Goal: Task Accomplishment & Management: Complete application form

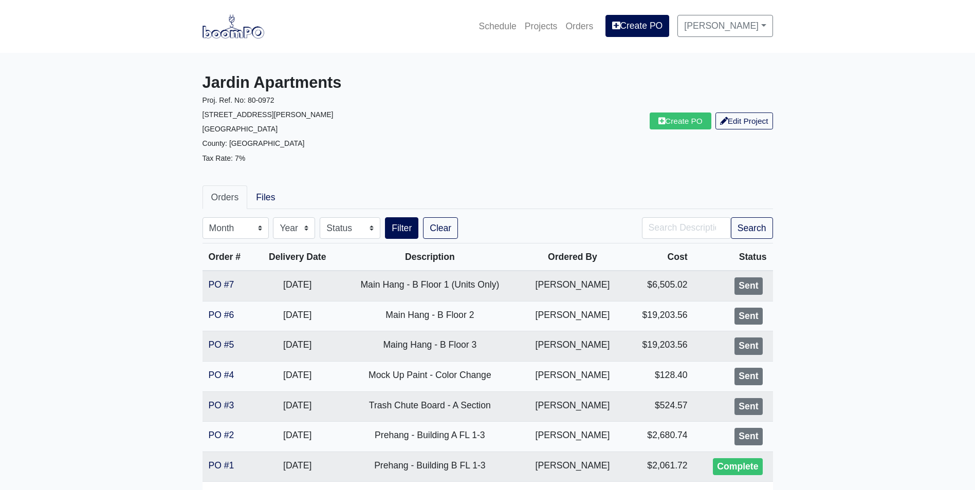
click at [250, 24] on img at bounding box center [233, 26] width 62 height 24
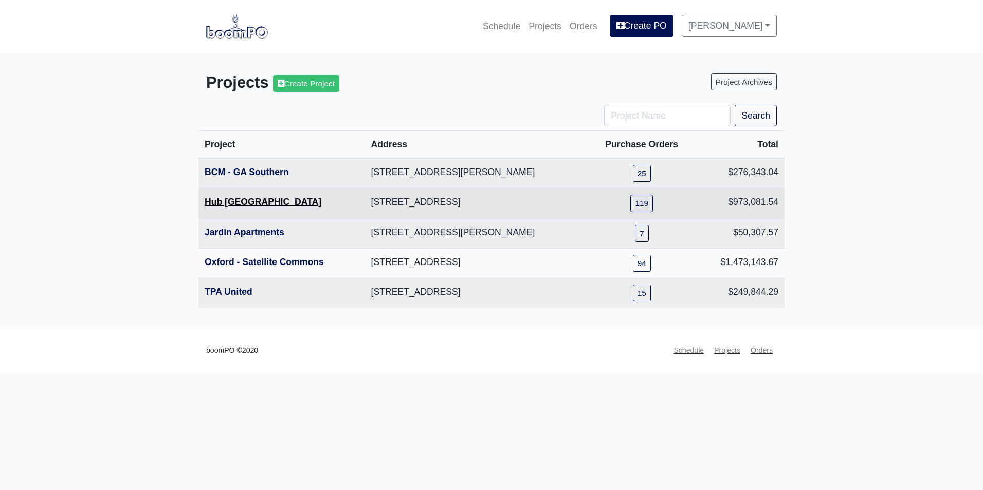
click at [242, 205] on link "Hub [GEOGRAPHIC_DATA]" at bounding box center [263, 202] width 117 height 10
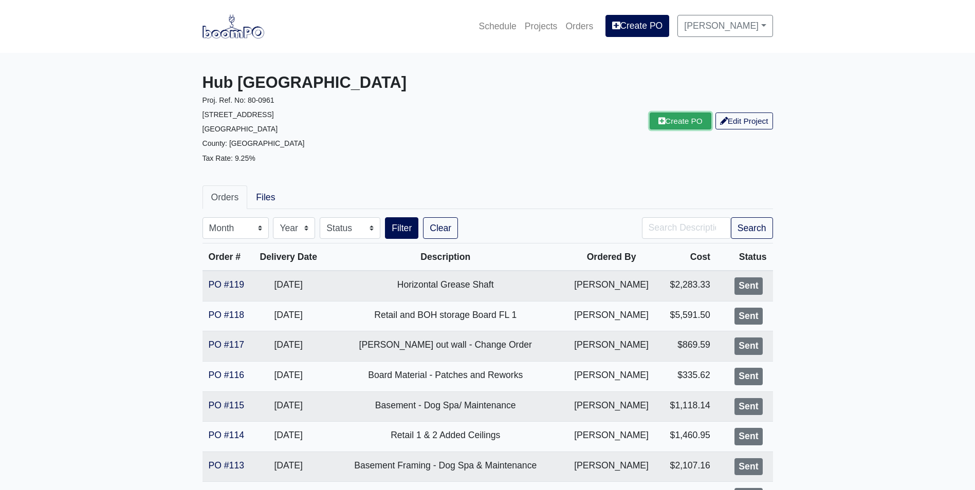
click at [687, 113] on link "Create PO" at bounding box center [681, 121] width 62 height 17
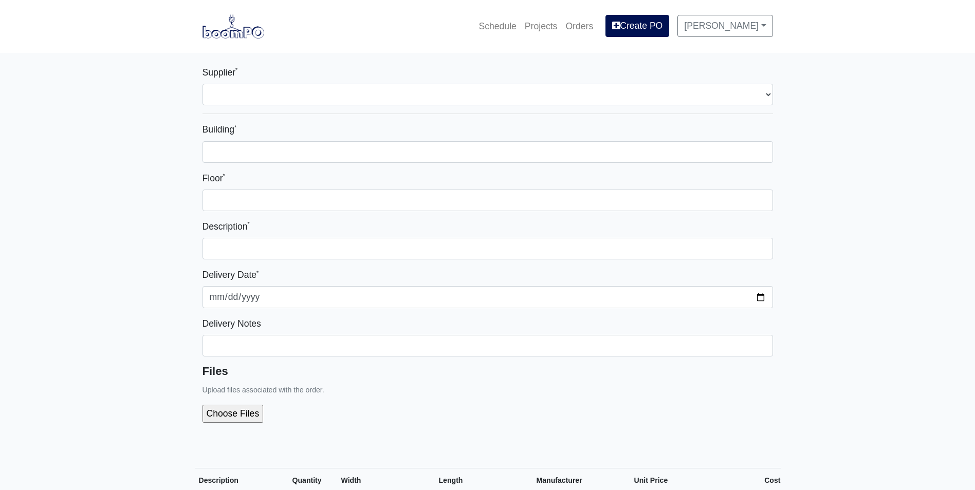
select select
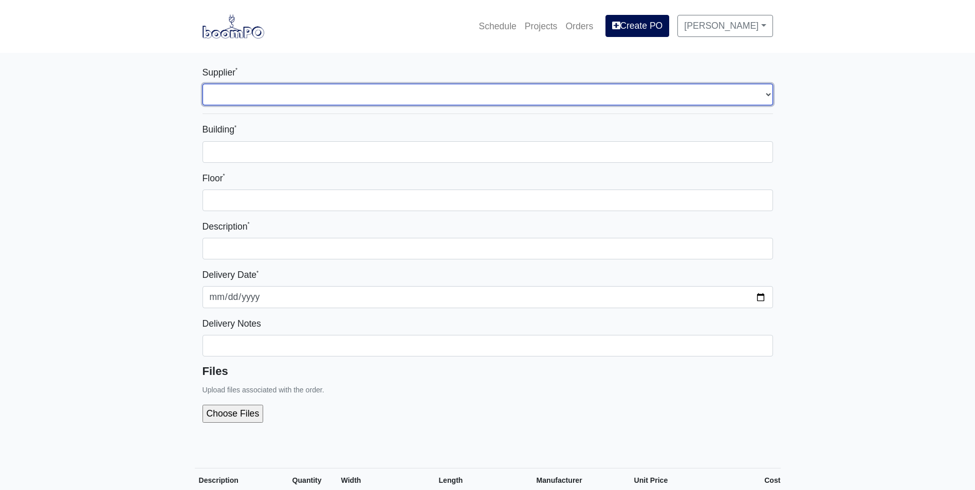
click at [415, 95] on select "Select one... Rew Materials - Nashville, TN Hilti - Atlanta, GA Brand Vaughn Lu…" at bounding box center [487, 95] width 570 height 22
select select "8"
click at [202, 84] on select "Select one... Rew Materials - Nashville, TN Hilti - Atlanta, GA Brand Vaughn Lu…" at bounding box center [487, 95] width 570 height 22
select select
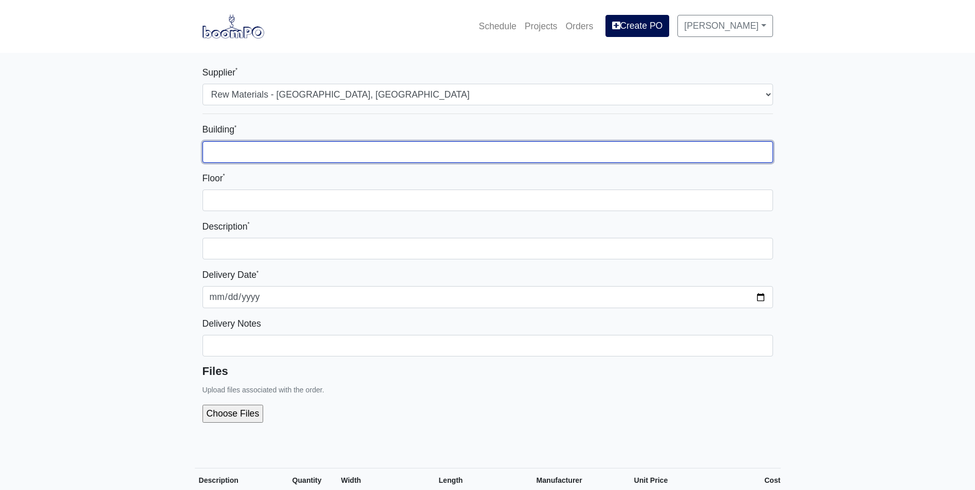
click at [396, 144] on input "Building *" at bounding box center [487, 152] width 570 height 22
type input "1"
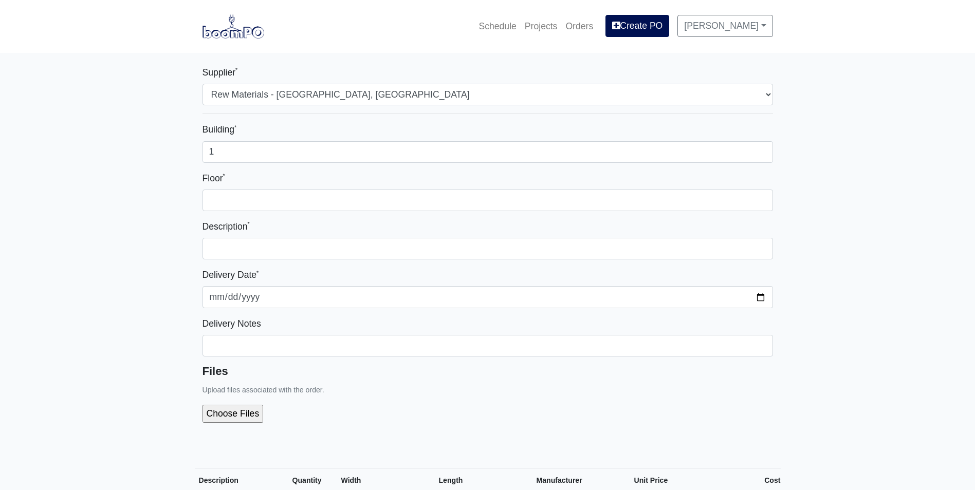
click at [430, 182] on div "Floor *" at bounding box center [487, 191] width 570 height 40
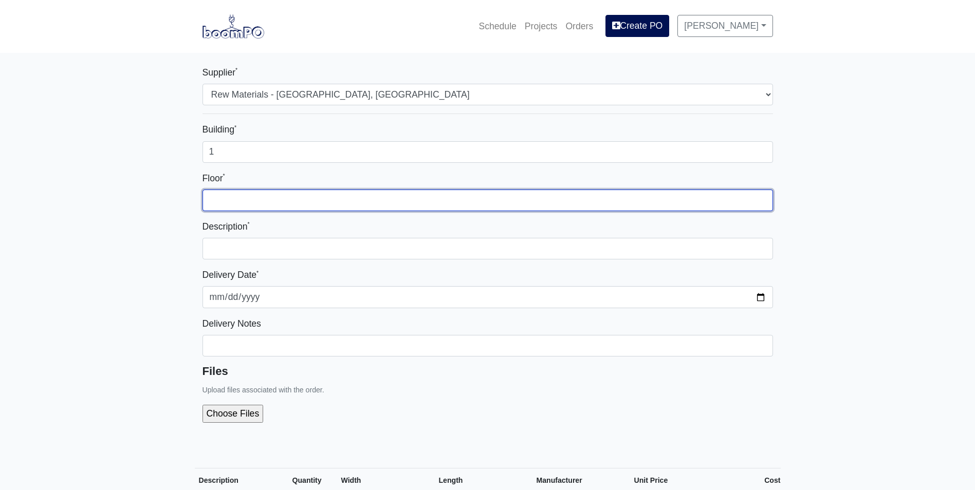
click at [433, 195] on input "Floor *" at bounding box center [487, 201] width 570 height 22
type input "1"
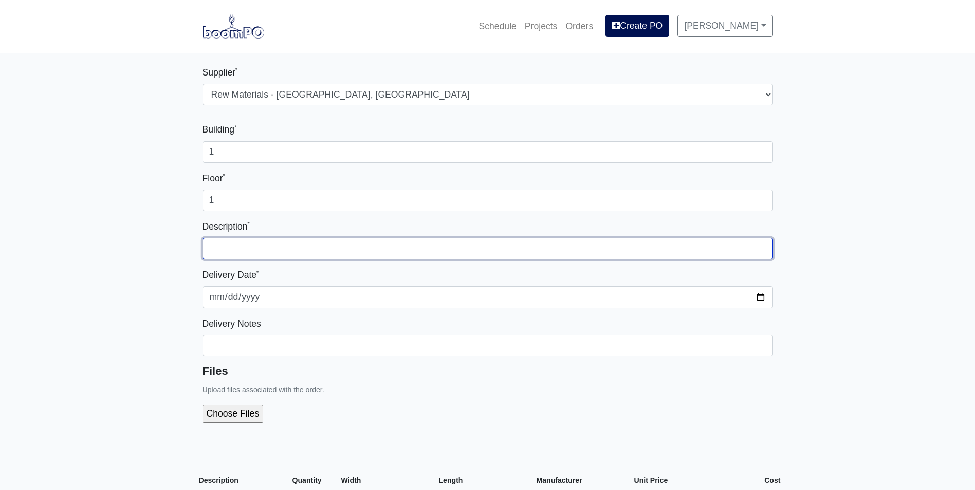
click at [428, 255] on input "text" at bounding box center [487, 249] width 570 height 22
type input "Mud"
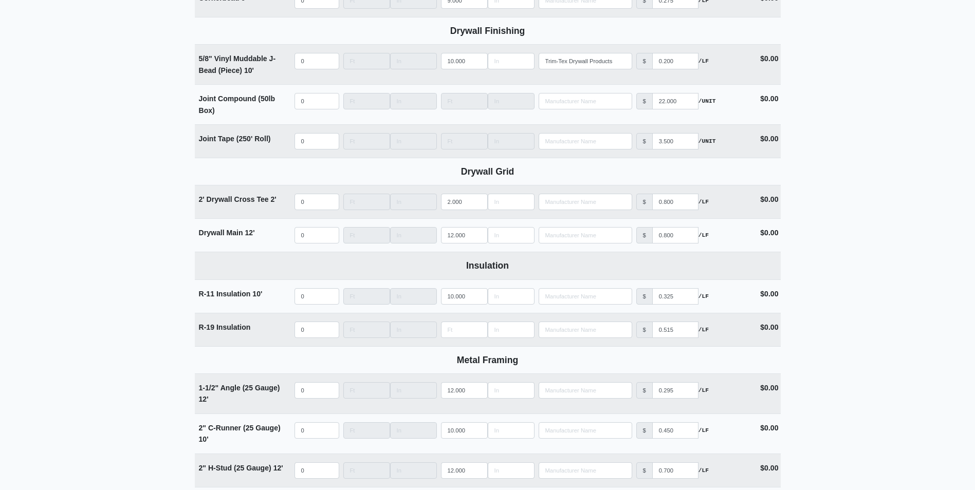
scroll to position [1079, 0]
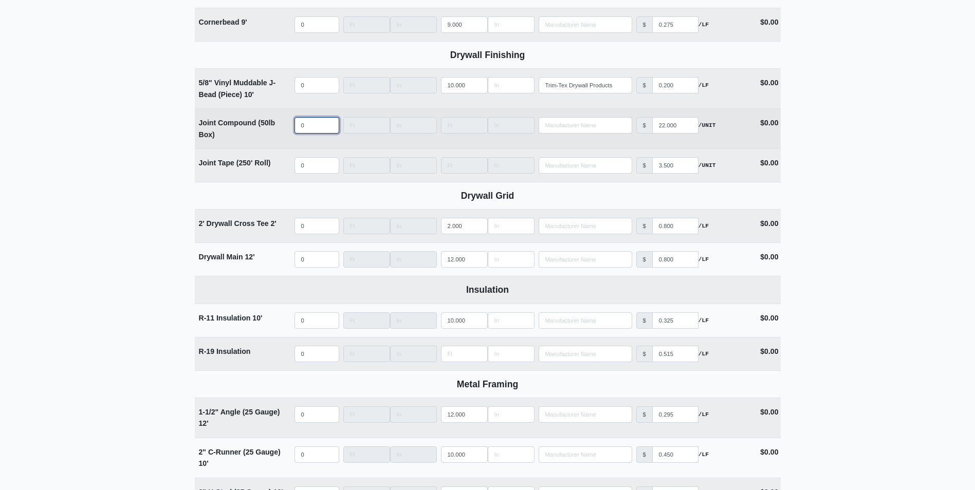
select select
click at [305, 130] on input "quantity" at bounding box center [316, 125] width 45 height 16
type input "6"
select select
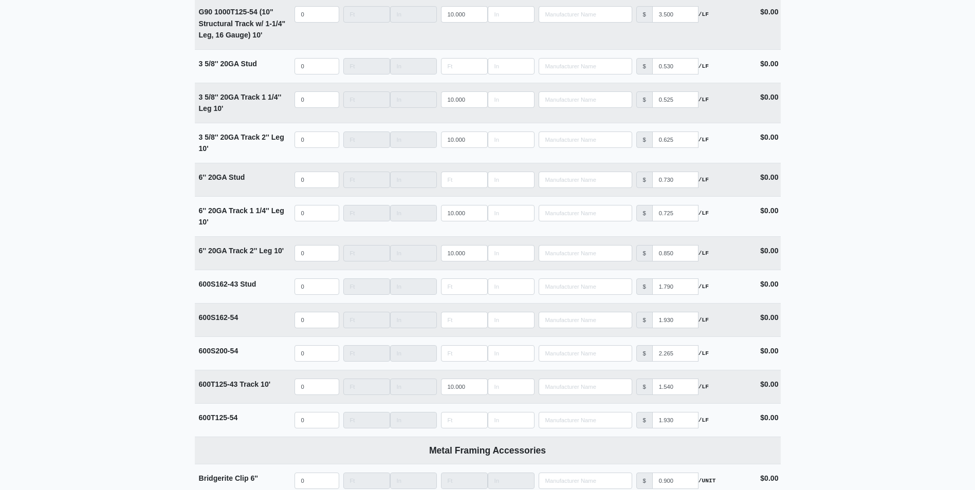
scroll to position [1896, 0]
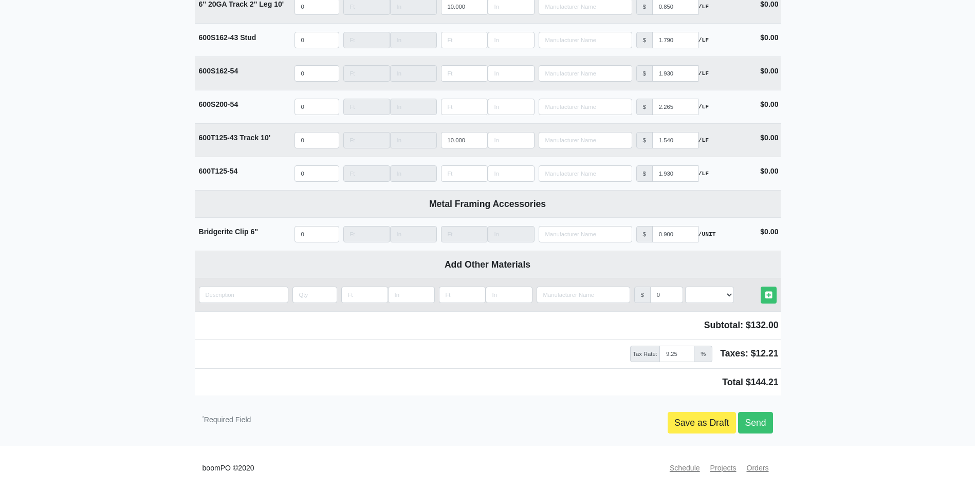
type input "6"
click at [271, 292] on input "quantity" at bounding box center [243, 295] width 89 height 16
type input "M"
select select
type input "Mu"
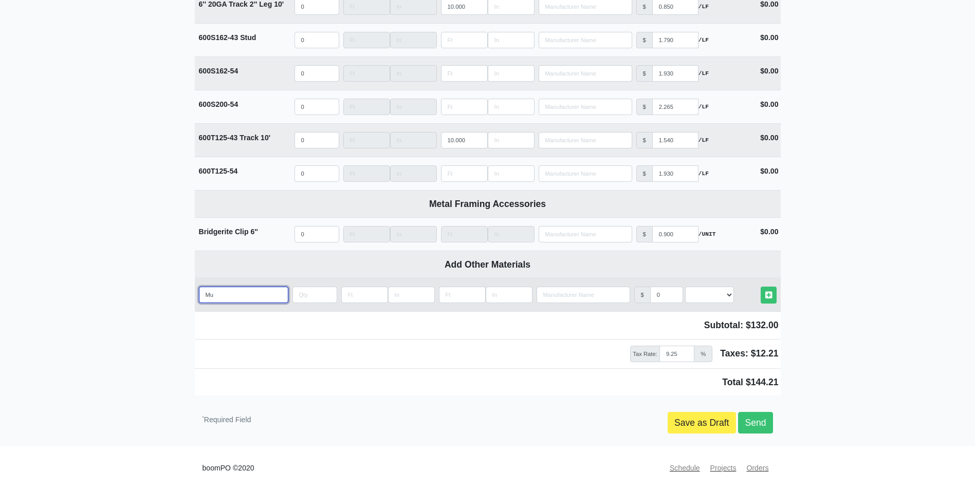
select select
type input "Mud"
select select
type input "Mud"
select select
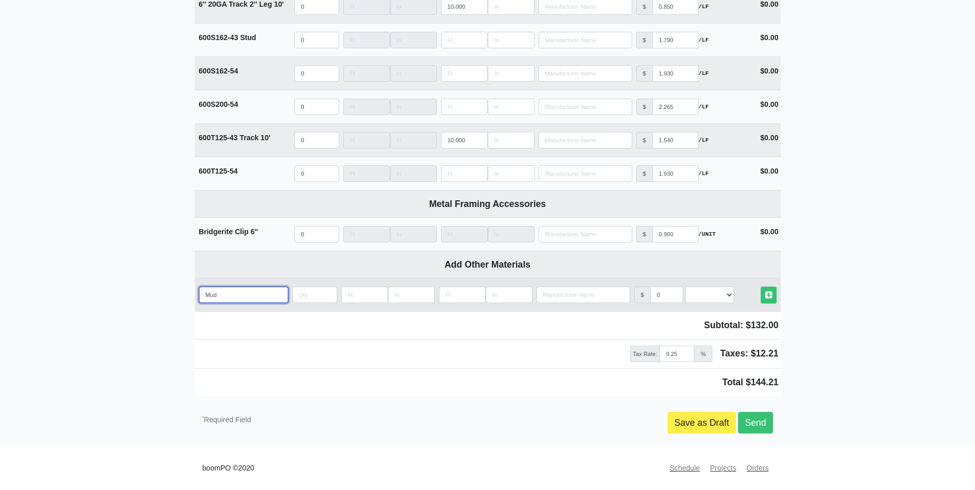
type input "Mud B"
select select
type input "Mud Bu"
select select
type input "Mud Buc"
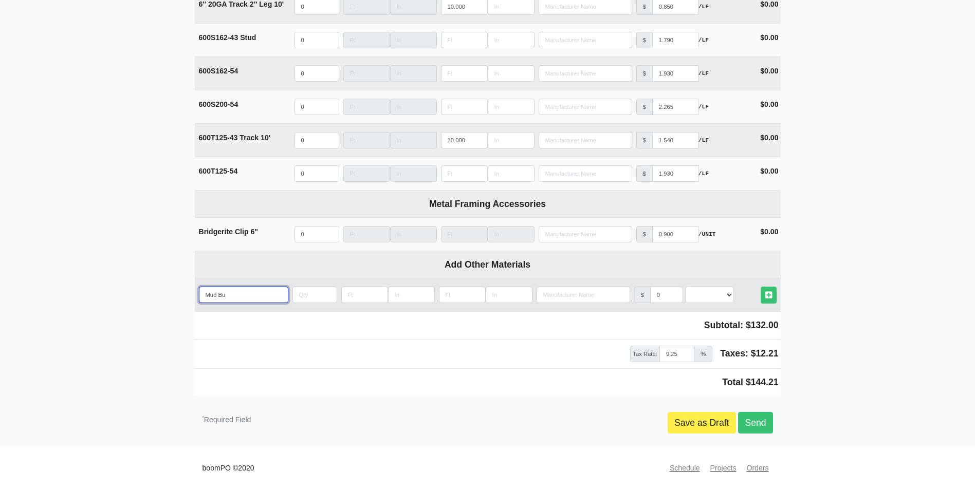
select select
type input "Mud Buck"
select select
type input "Mud Bucke"
select select
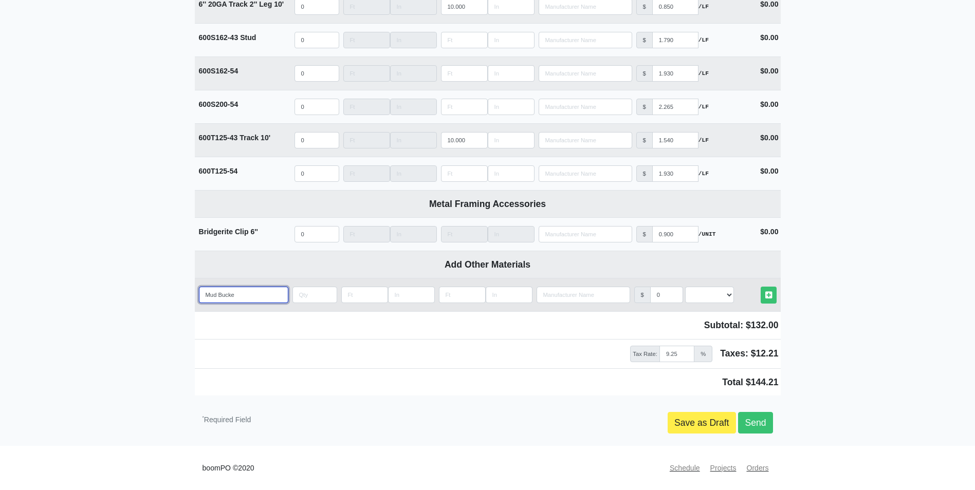
type input "Mud Bucket"
select select
type input "Mud Buckets"
select select
type input "Mud Buckets"
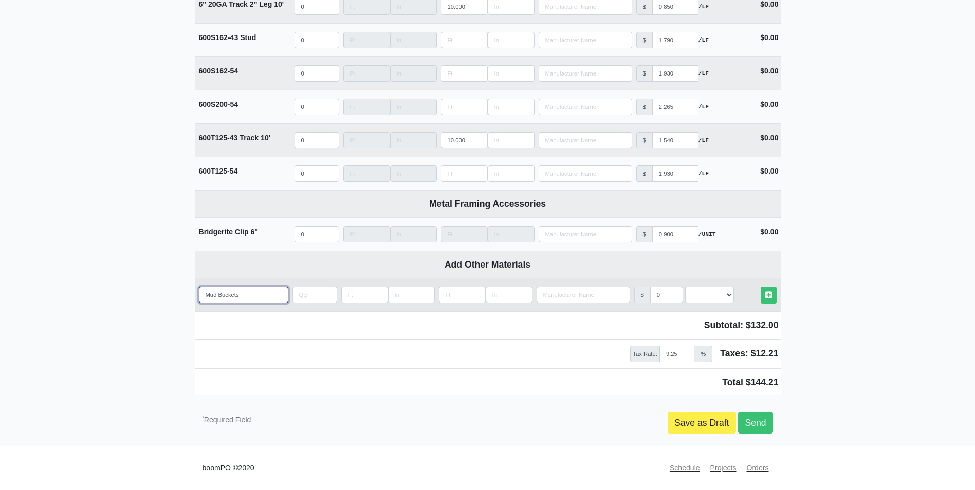
select select
type input "Mud Buckets"
type input "4"
select select
type input "4"
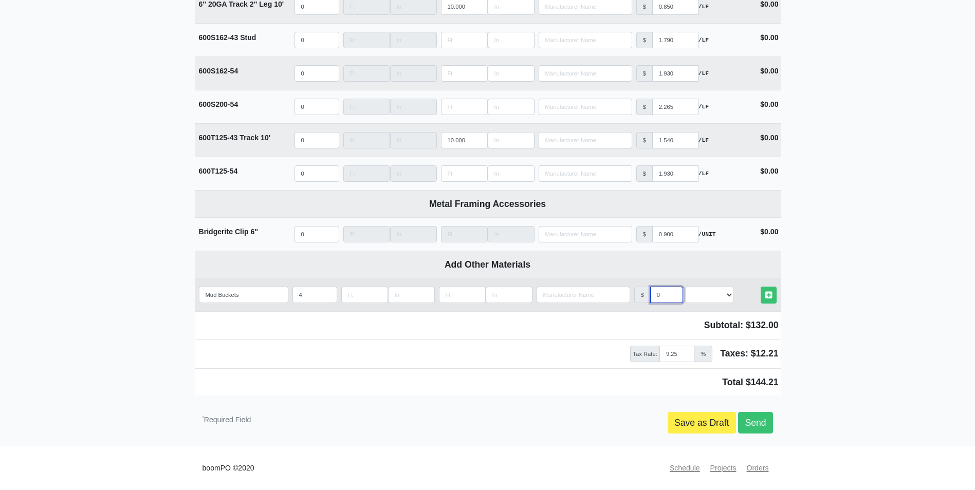
type input "2"
select select
type input "20"
select select
type input "20"
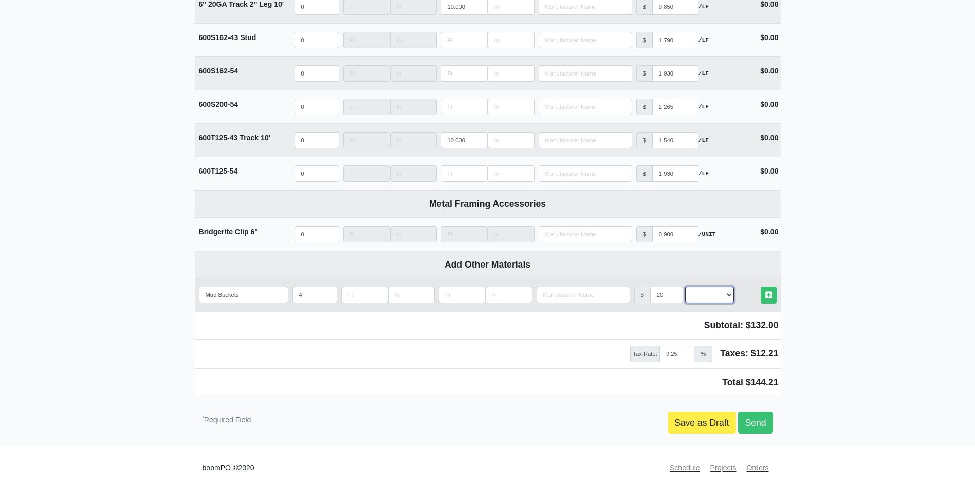
select select "2"
click at [761, 287] on link "Other Materials" at bounding box center [769, 295] width 16 height 17
select select
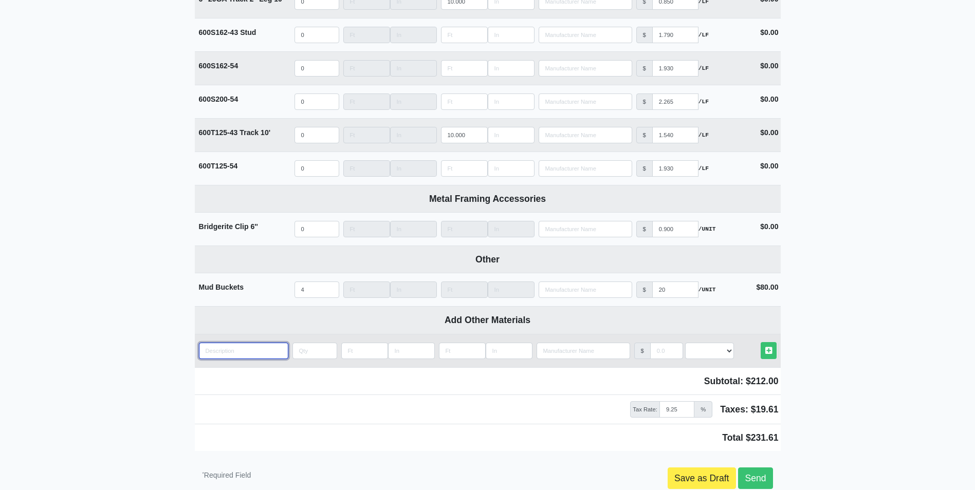
click at [228, 354] on input "quantity" at bounding box center [243, 351] width 89 height 16
type input "S"
select select
type input "Sa"
select select
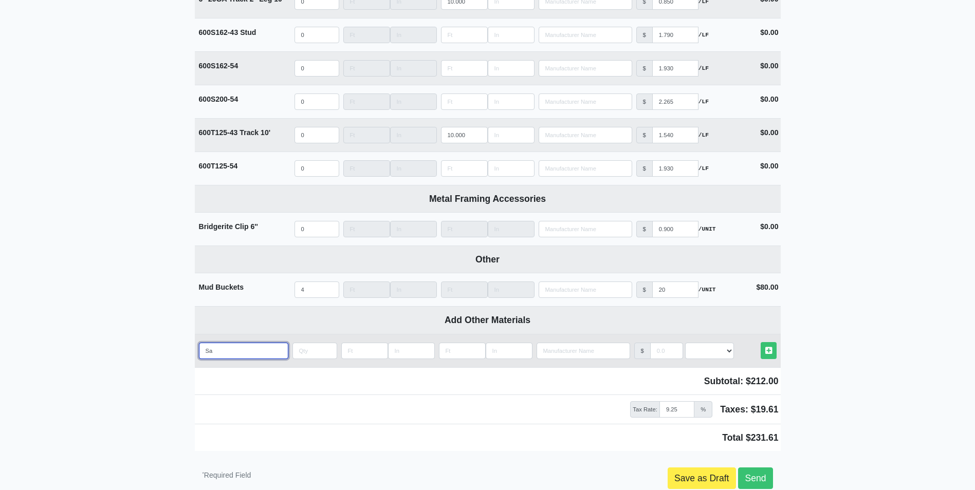
type input "San"
select select
type input "Sand"
select select
type input "Sandi"
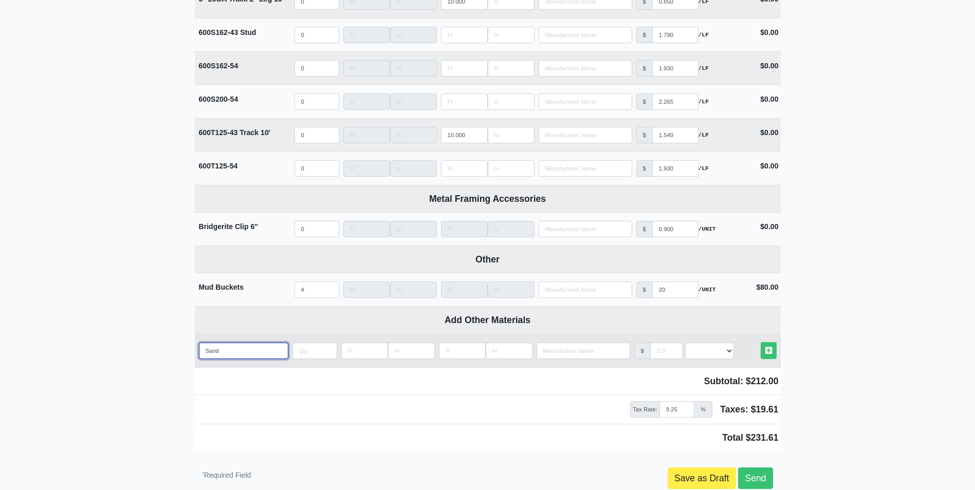
select select
type input "Sandin"
select select
type input "Sanding"
select select
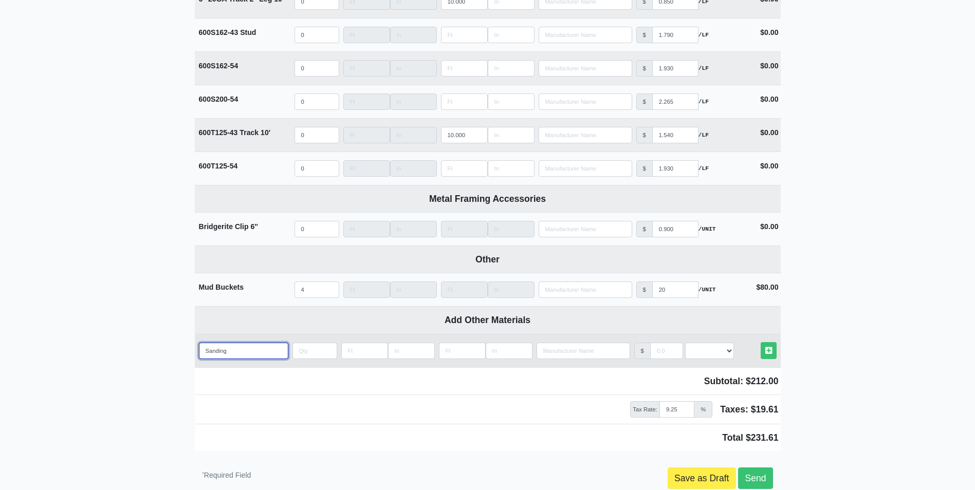
type input "Sanding"
select select
type input "Sanding s"
select select
type input "Sanding sp"
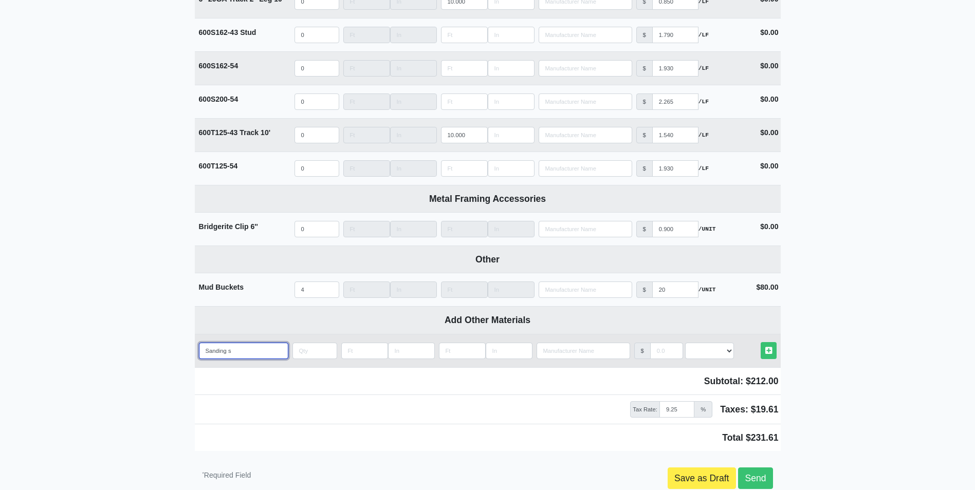
select select
type input "Sanding spo"
select select
type input "Sanding spoi"
select select
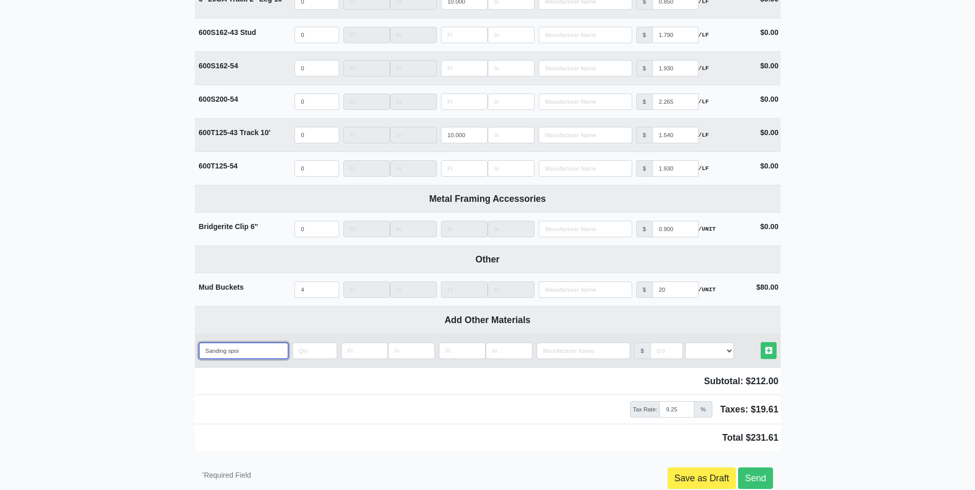
type input "Sanding spoin"
select select
type input "Sanding spoi"
select select
type input "Sanding spo"
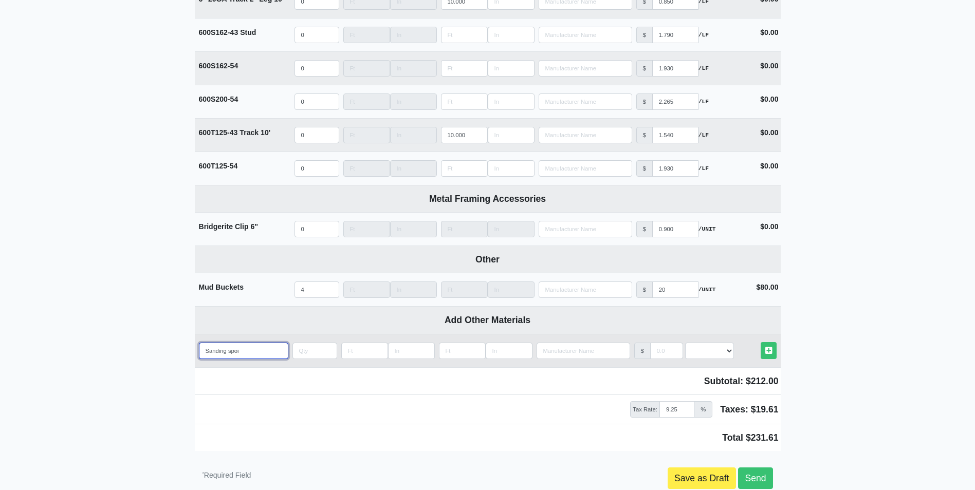
select select
type input "Sanding spon"
select select
type input "Sanding spong"
select select
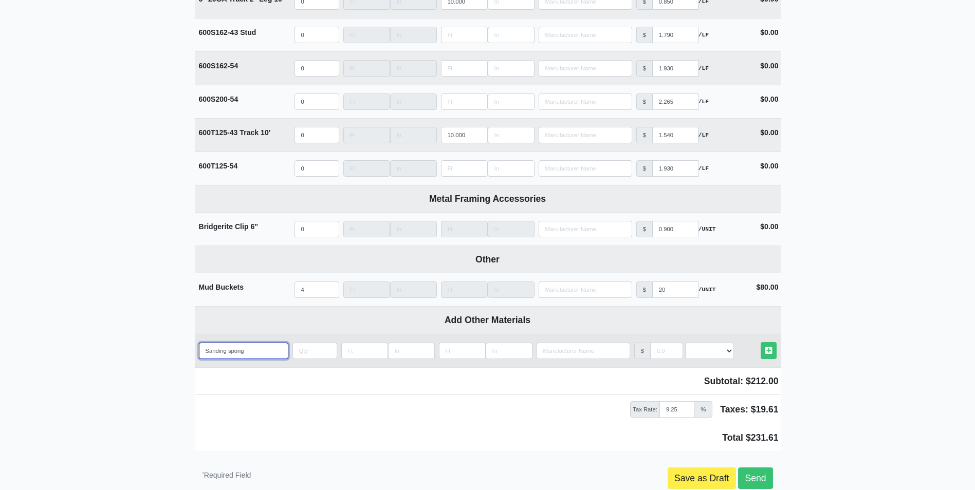
type input "Sanding sponge"
select select
type input "Sanding sponges"
select select
type input "Sanding sponges"
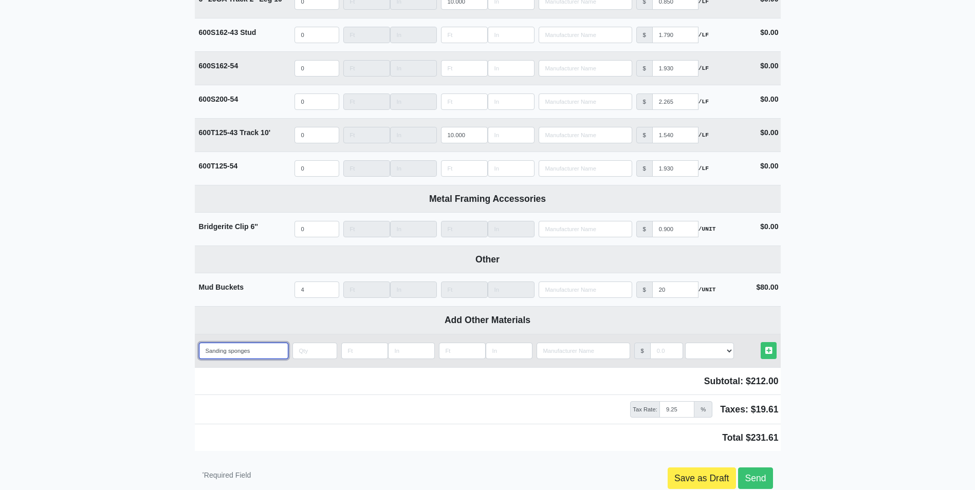
select select
click at [260, 358] on input "Sanding sponges" at bounding box center [243, 351] width 89 height 16
type input "Sanding sponges ("
select select
type input "Sanding sponges (b"
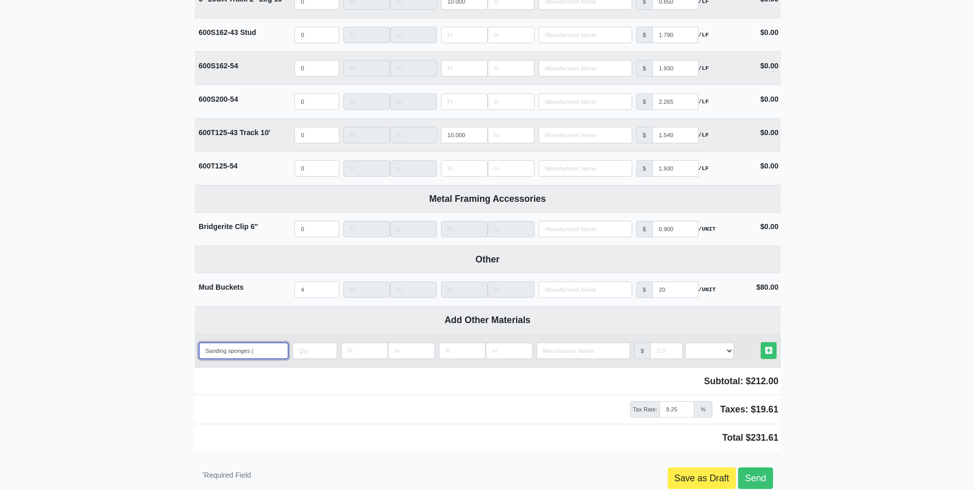
select select
type input "Sanding sponges (bo"
select select
type input "Sanding sponges (box"
select select
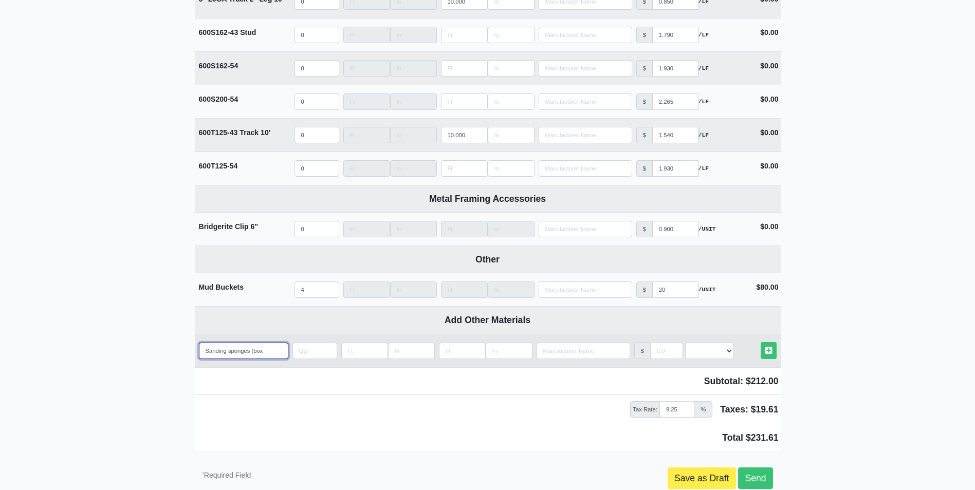
type input "Sanding sponges (box)"
select select
type input "Sanding sponges (box)"
type input "1"
select select
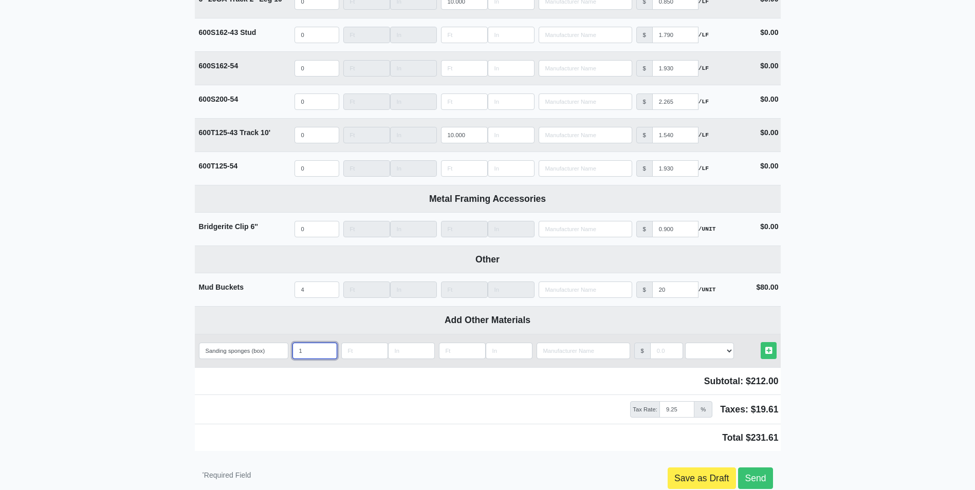
drag, startPoint x: 306, startPoint y: 357, endPoint x: 284, endPoint y: 358, distance: 22.1
click at [284, 358] on tr "Add Custom Material Sanding sponges (box) Qty 1 Width Length Manufacturer No Re…" at bounding box center [488, 350] width 586 height 33
type input "5"
select select
type input "54"
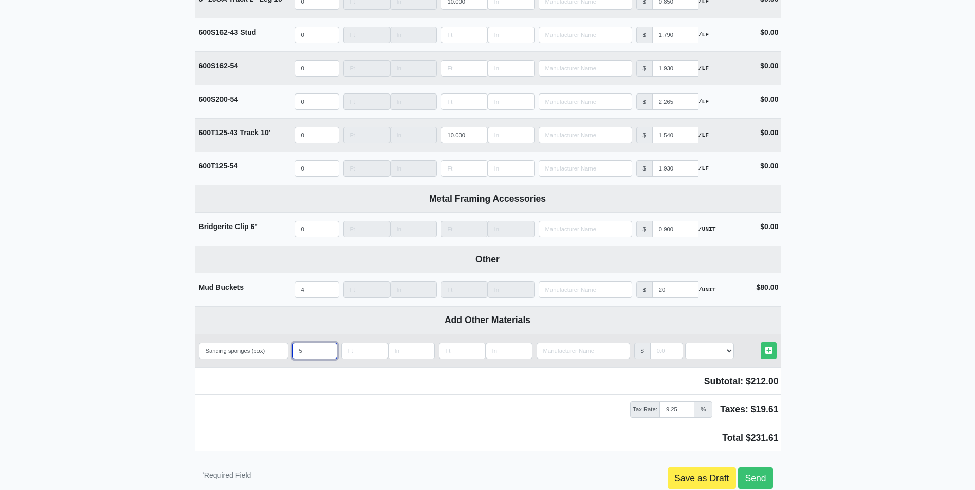
select select
type input "5"
select select
type input "5"
click at [665, 359] on input "manufacturer" at bounding box center [666, 351] width 33 height 16
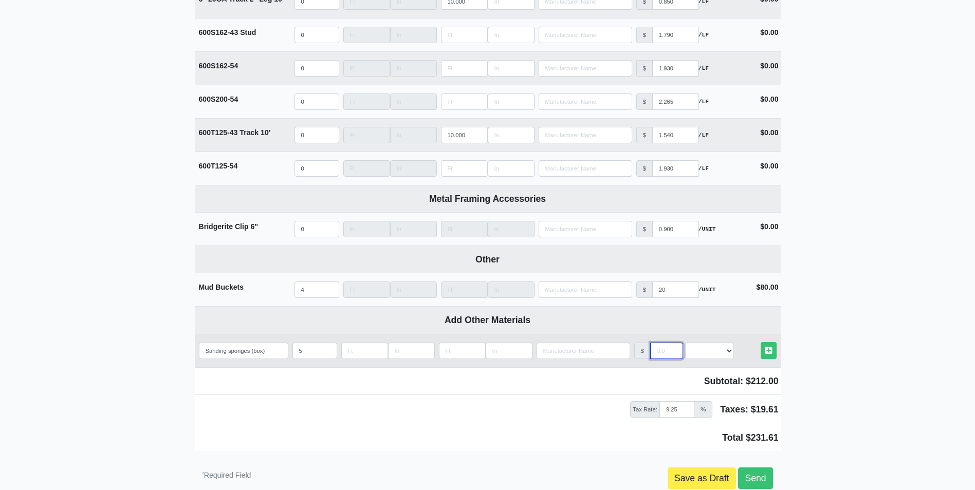
type input "3"
select select
type input "30"
select select
type input "30"
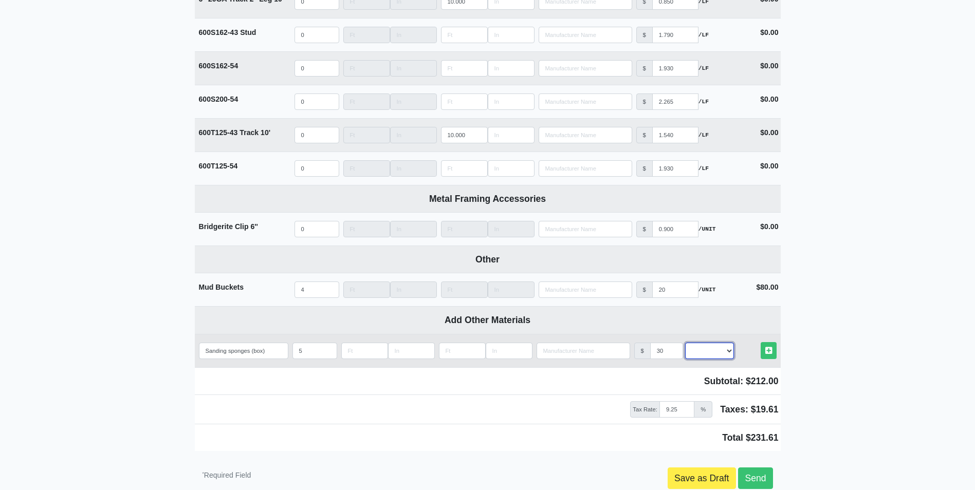
select select "2"
click at [761, 342] on link "Other Materials" at bounding box center [769, 350] width 16 height 17
select select
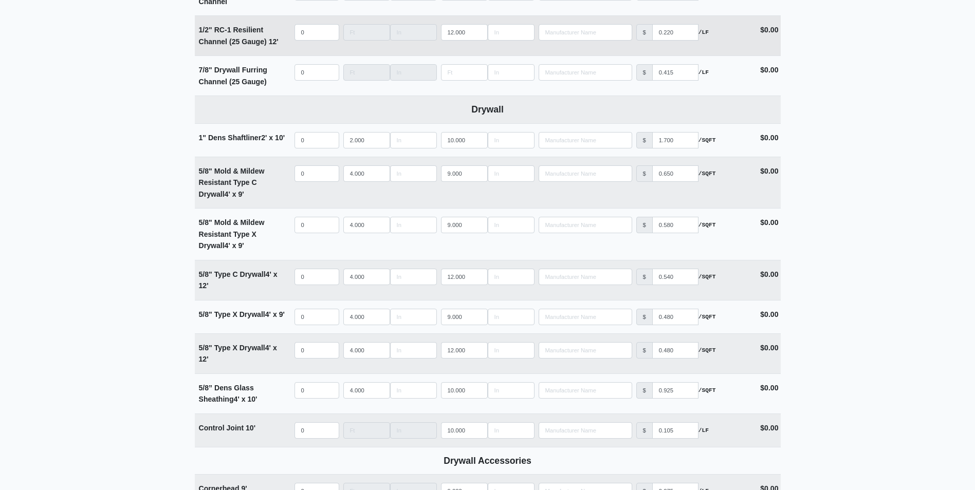
scroll to position [406, 0]
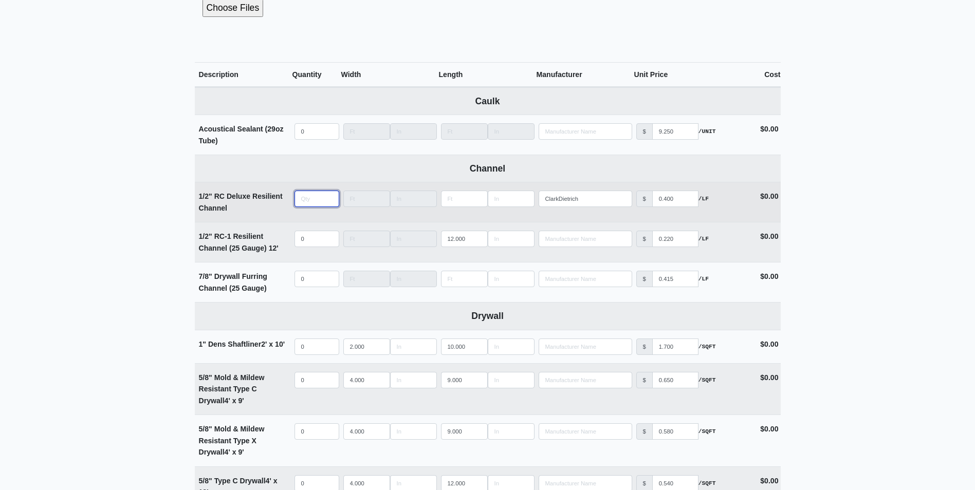
select select
click at [310, 201] on input "quantity" at bounding box center [316, 199] width 45 height 16
type input "50"
click at [467, 193] on input "Length" at bounding box center [464, 199] width 47 height 16
type input "1"
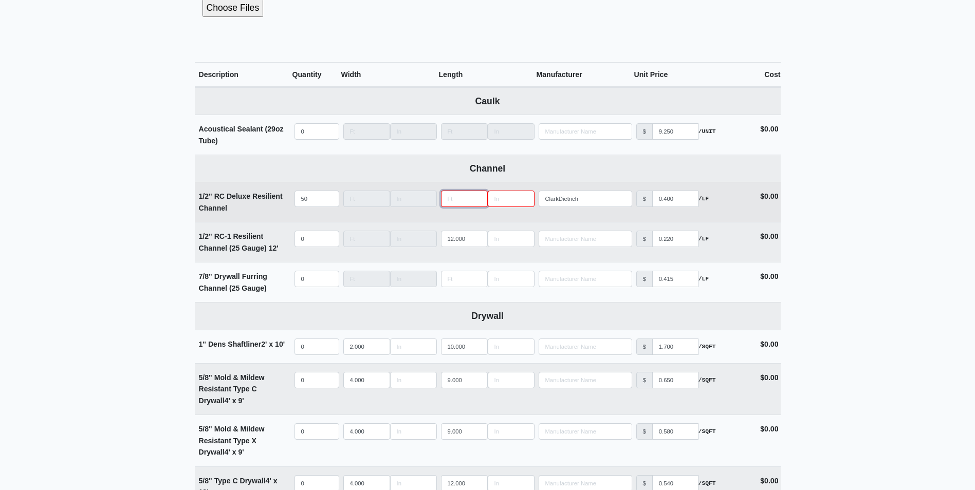
select select
type input "12"
select select
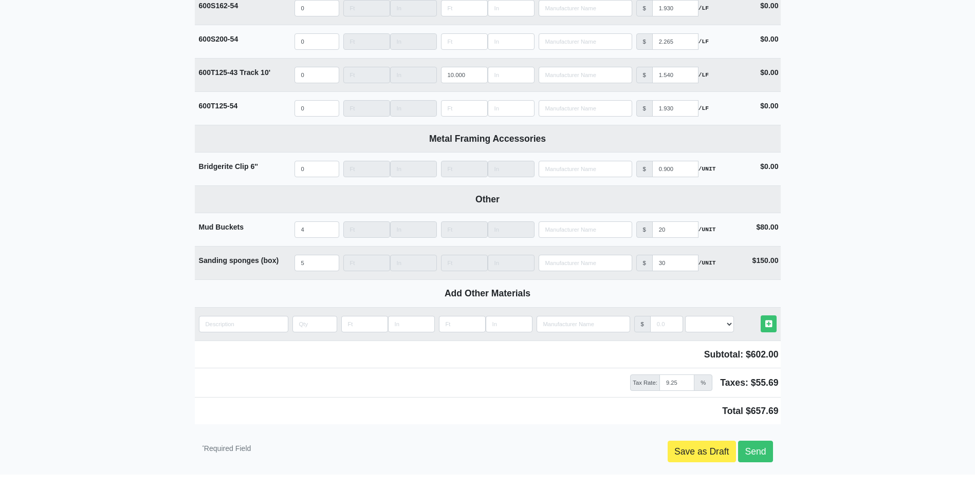
scroll to position [1991, 0]
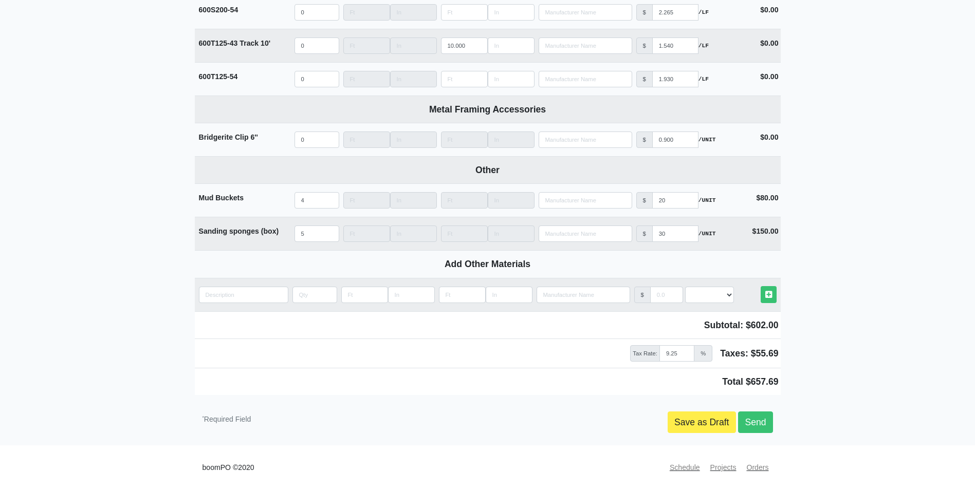
type input "12"
click at [755, 415] on link "Send" at bounding box center [755, 423] width 34 height 22
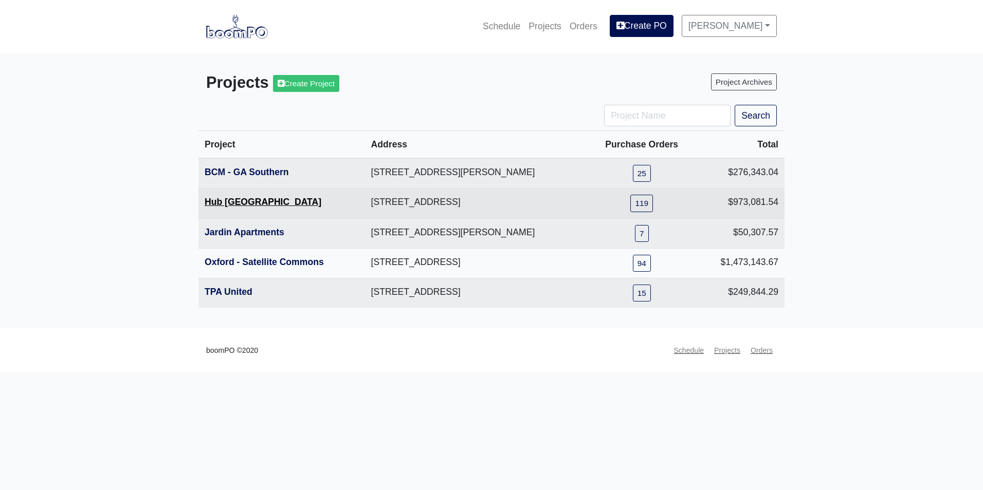
click at [251, 200] on link "Hub Knoxville" at bounding box center [263, 202] width 117 height 10
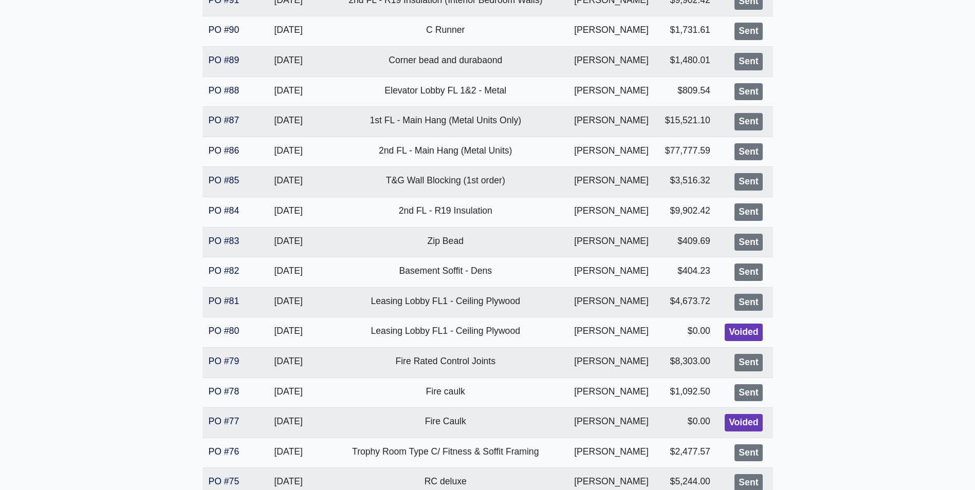
scroll to position [1416, 0]
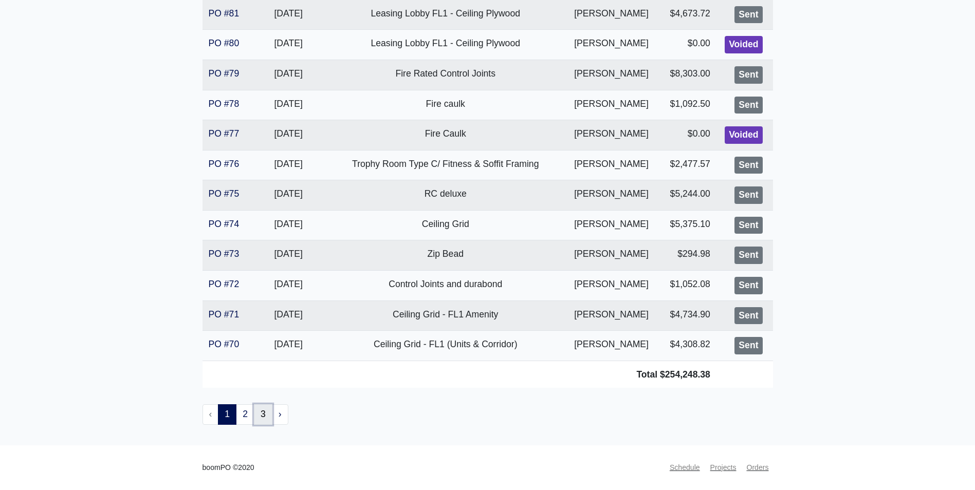
click at [260, 418] on link "3" at bounding box center [263, 414] width 19 height 21
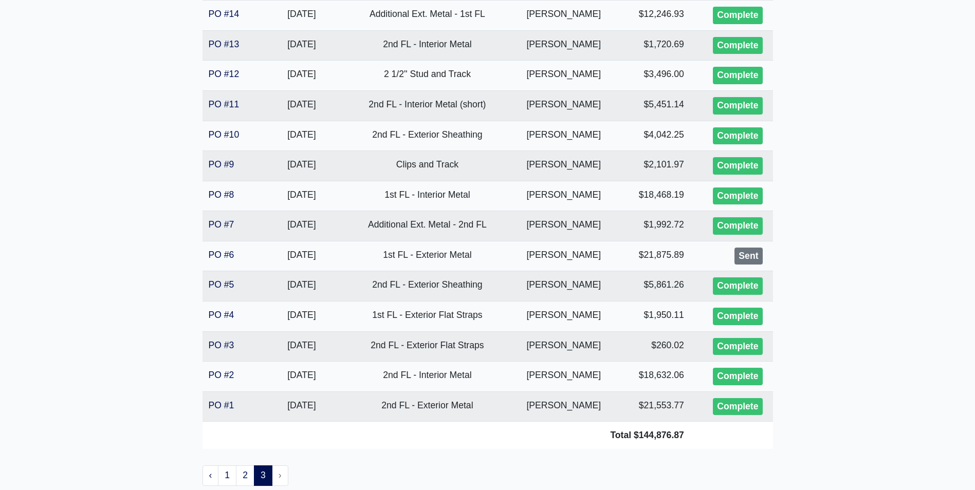
scroll to position [482, 0]
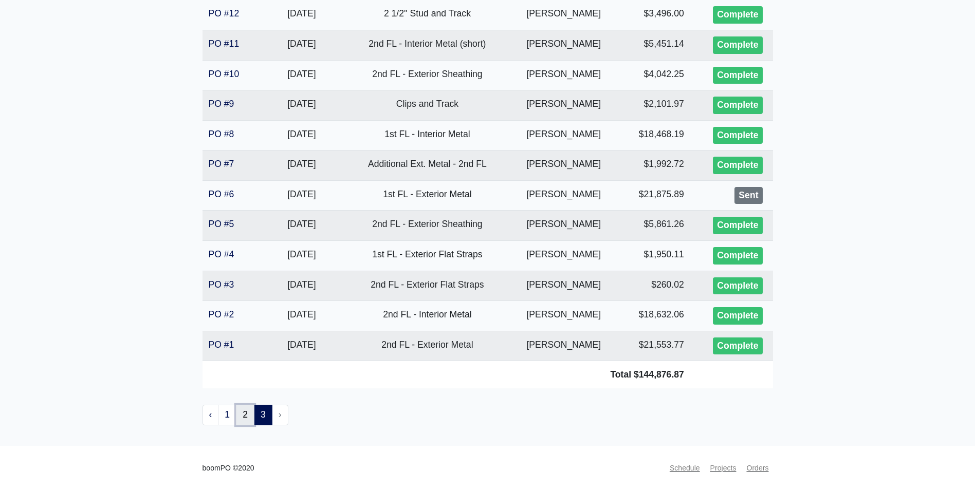
click at [249, 420] on link "2" at bounding box center [245, 415] width 19 height 21
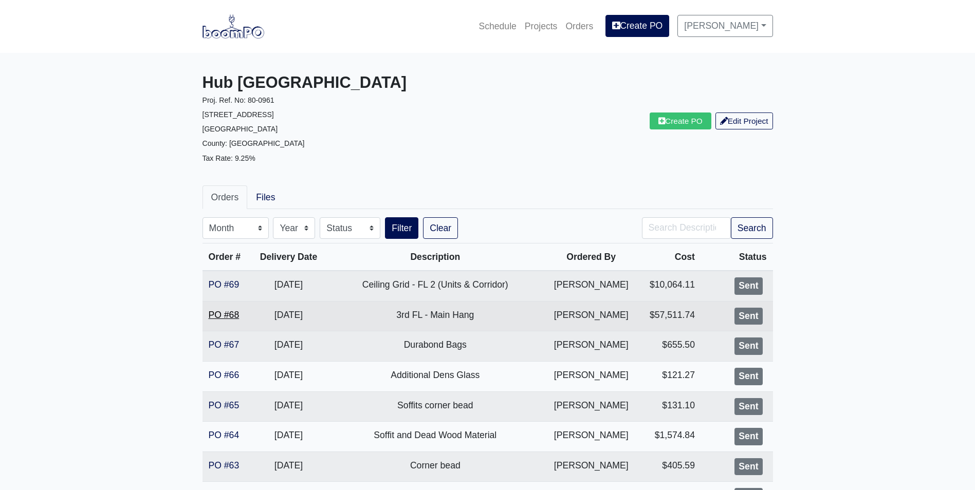
click at [217, 317] on link "PO #68" at bounding box center [224, 315] width 31 height 10
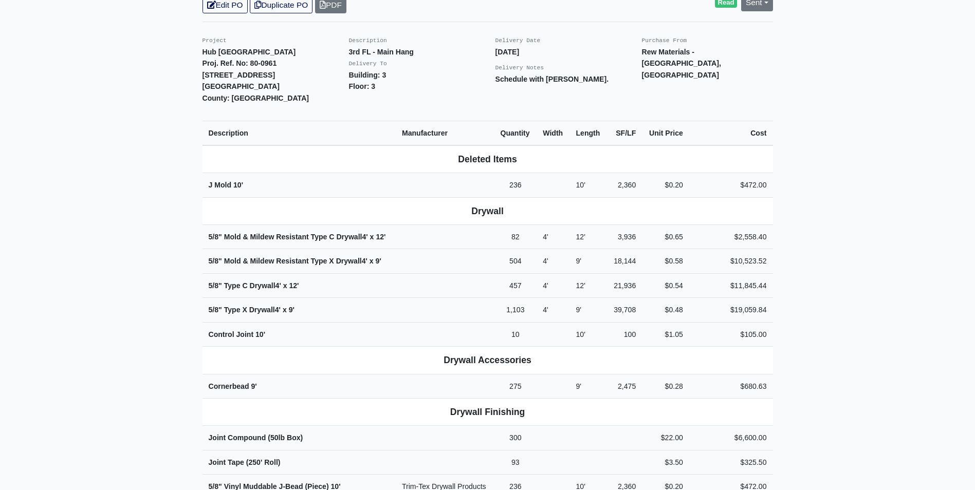
scroll to position [51, 0]
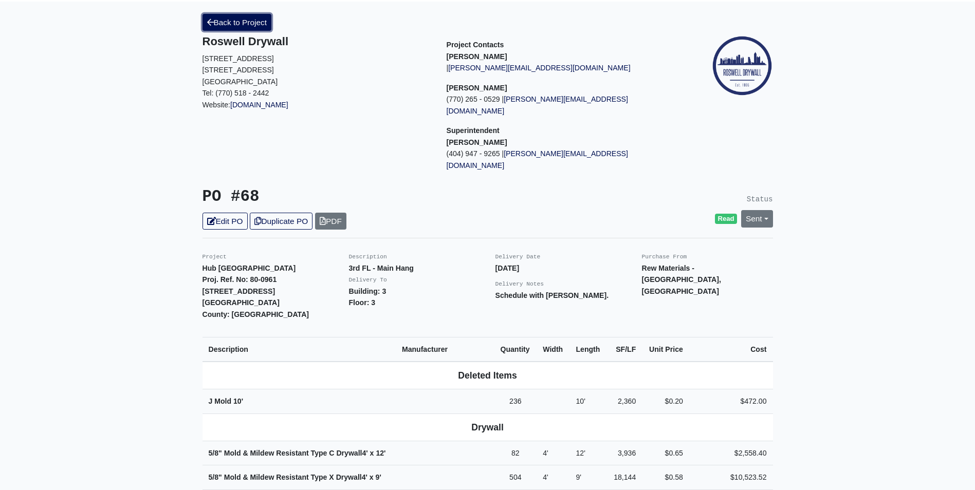
click at [232, 29] on link "Back to Project" at bounding box center [236, 22] width 69 height 17
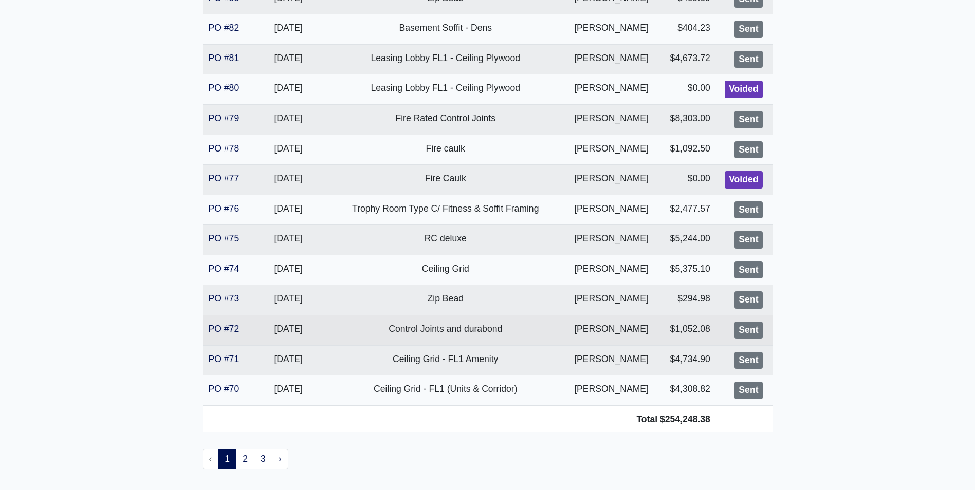
scroll to position [1416, 0]
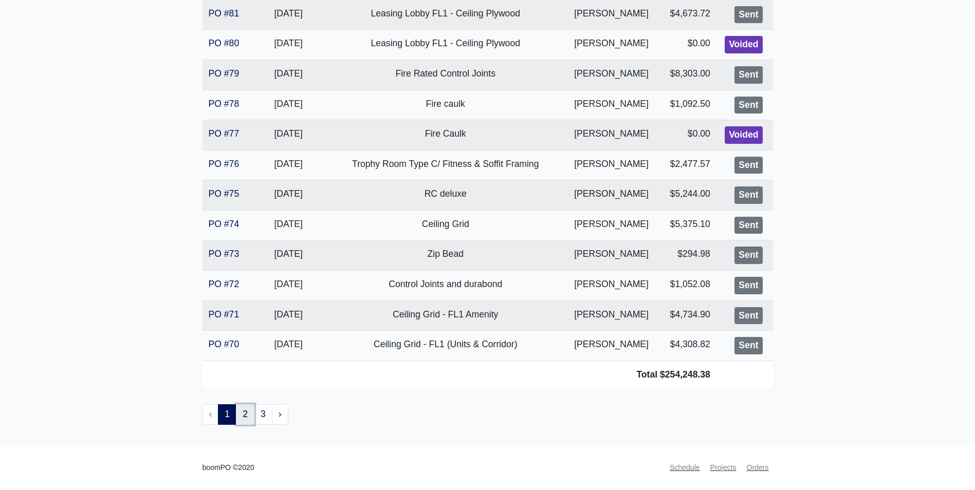
click at [246, 420] on link "2" at bounding box center [245, 414] width 19 height 21
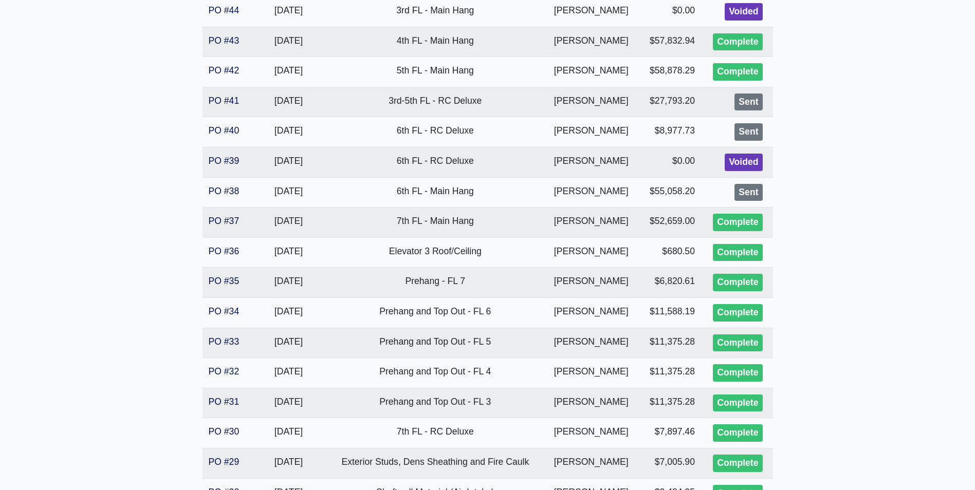
scroll to position [1416, 0]
